Goal: Obtain resource: Obtain resource

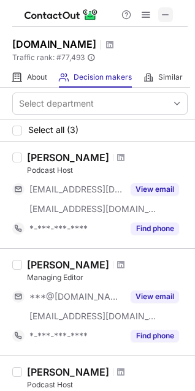
click at [159, 10] on button at bounding box center [165, 14] width 15 height 15
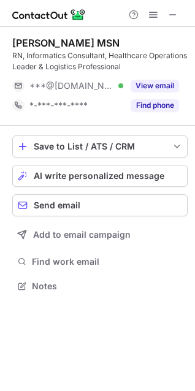
scroll to position [277, 195]
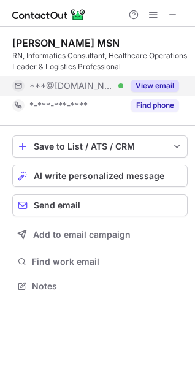
click at [163, 86] on button "View email" at bounding box center [154, 86] width 48 height 12
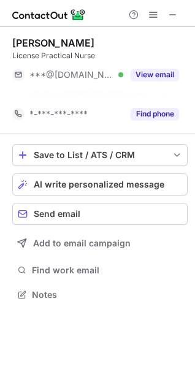
scroll to position [266, 195]
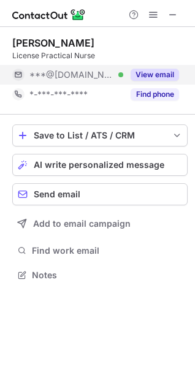
click at [147, 72] on button "View email" at bounding box center [154, 75] width 48 height 12
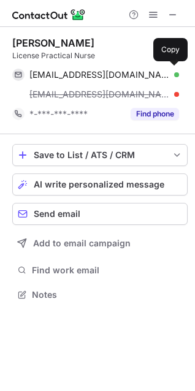
scroll to position [285, 195]
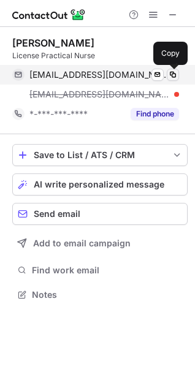
click at [172, 69] on button at bounding box center [173, 75] width 12 height 12
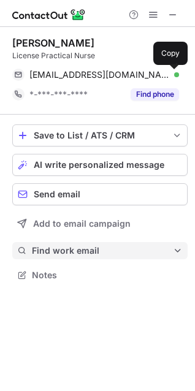
scroll to position [266, 195]
click at [167, 69] on button at bounding box center [173, 75] width 12 height 12
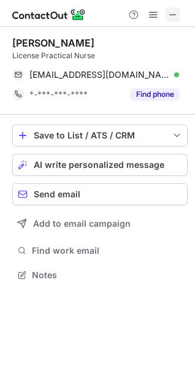
click at [171, 10] on span at bounding box center [173, 15] width 10 height 10
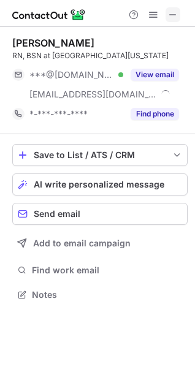
scroll to position [285, 195]
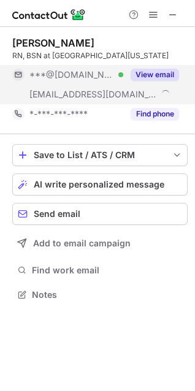
click at [150, 72] on button "View email" at bounding box center [154, 75] width 48 height 12
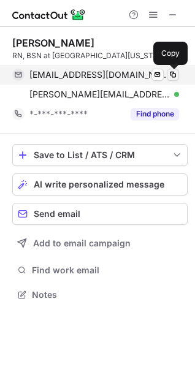
click at [171, 74] on span at bounding box center [173, 75] width 10 height 10
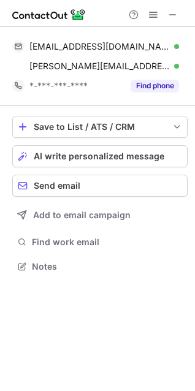
scroll to position [6, 6]
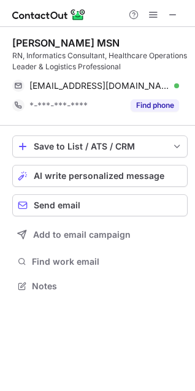
scroll to position [277, 195]
click at [171, 18] on span at bounding box center [173, 15] width 10 height 10
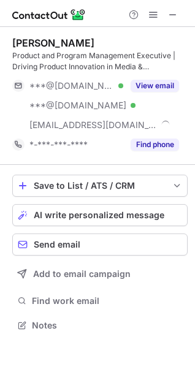
scroll to position [316, 195]
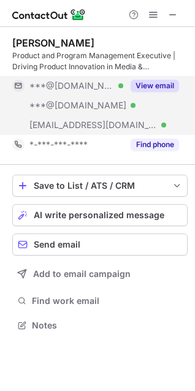
click at [160, 81] on button "View email" at bounding box center [154, 86] width 48 height 12
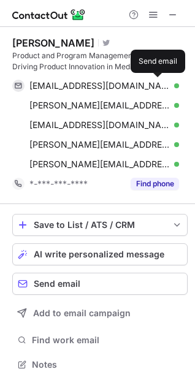
scroll to position [355, 195]
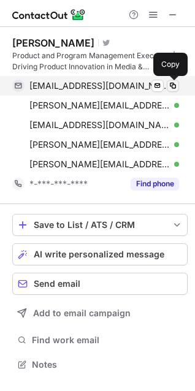
click at [172, 81] on span at bounding box center [173, 86] width 10 height 10
click at [170, 89] on span at bounding box center [173, 86] width 10 height 10
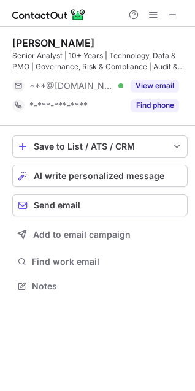
scroll to position [277, 195]
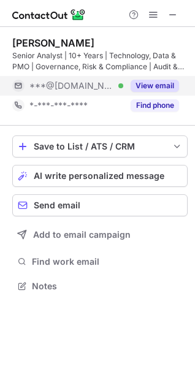
click at [152, 83] on button "View email" at bounding box center [154, 86] width 48 height 12
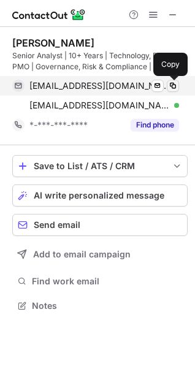
click at [172, 83] on span at bounding box center [173, 86] width 10 height 10
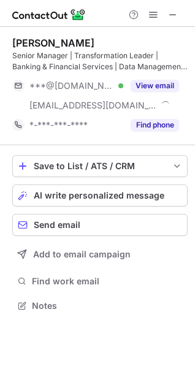
scroll to position [296, 195]
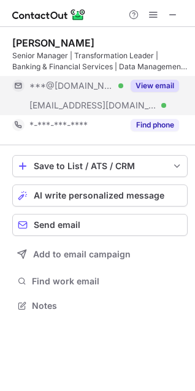
click at [164, 86] on button "View email" at bounding box center [154, 86] width 48 height 12
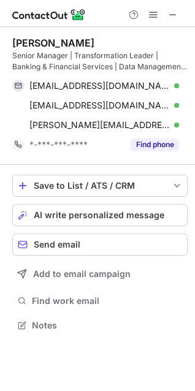
scroll to position [316, 195]
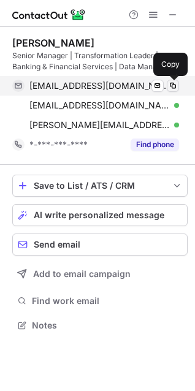
click at [170, 87] on span at bounding box center [173, 86] width 10 height 10
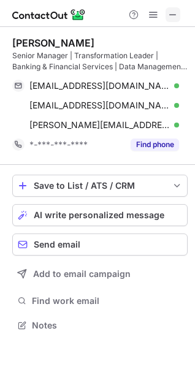
click at [175, 13] on span at bounding box center [173, 15] width 10 height 10
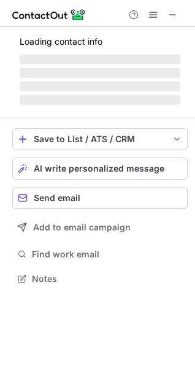
scroll to position [277, 195]
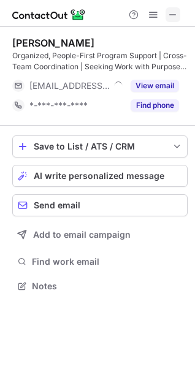
click at [179, 17] on button at bounding box center [172, 14] width 15 height 15
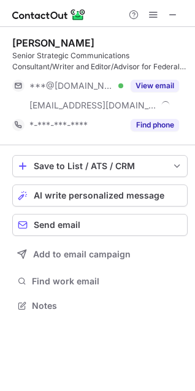
scroll to position [296, 195]
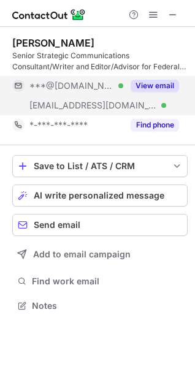
click at [156, 84] on button "View email" at bounding box center [154, 86] width 48 height 12
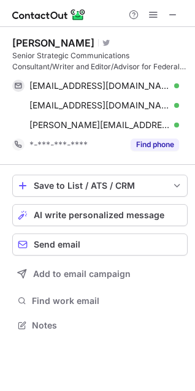
scroll to position [316, 195]
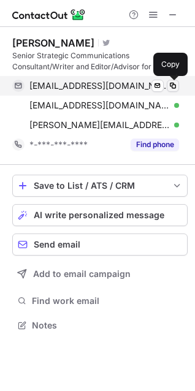
click at [173, 86] on span at bounding box center [173, 86] width 10 height 10
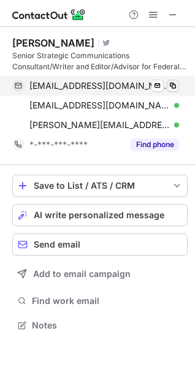
click at [173, 86] on span at bounding box center [173, 86] width 10 height 10
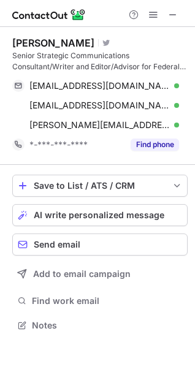
click at [164, 13] on div at bounding box center [153, 14] width 59 height 15
click at [165, 13] on div at bounding box center [153, 14] width 59 height 15
